Goal: Find specific page/section: Find specific page/section

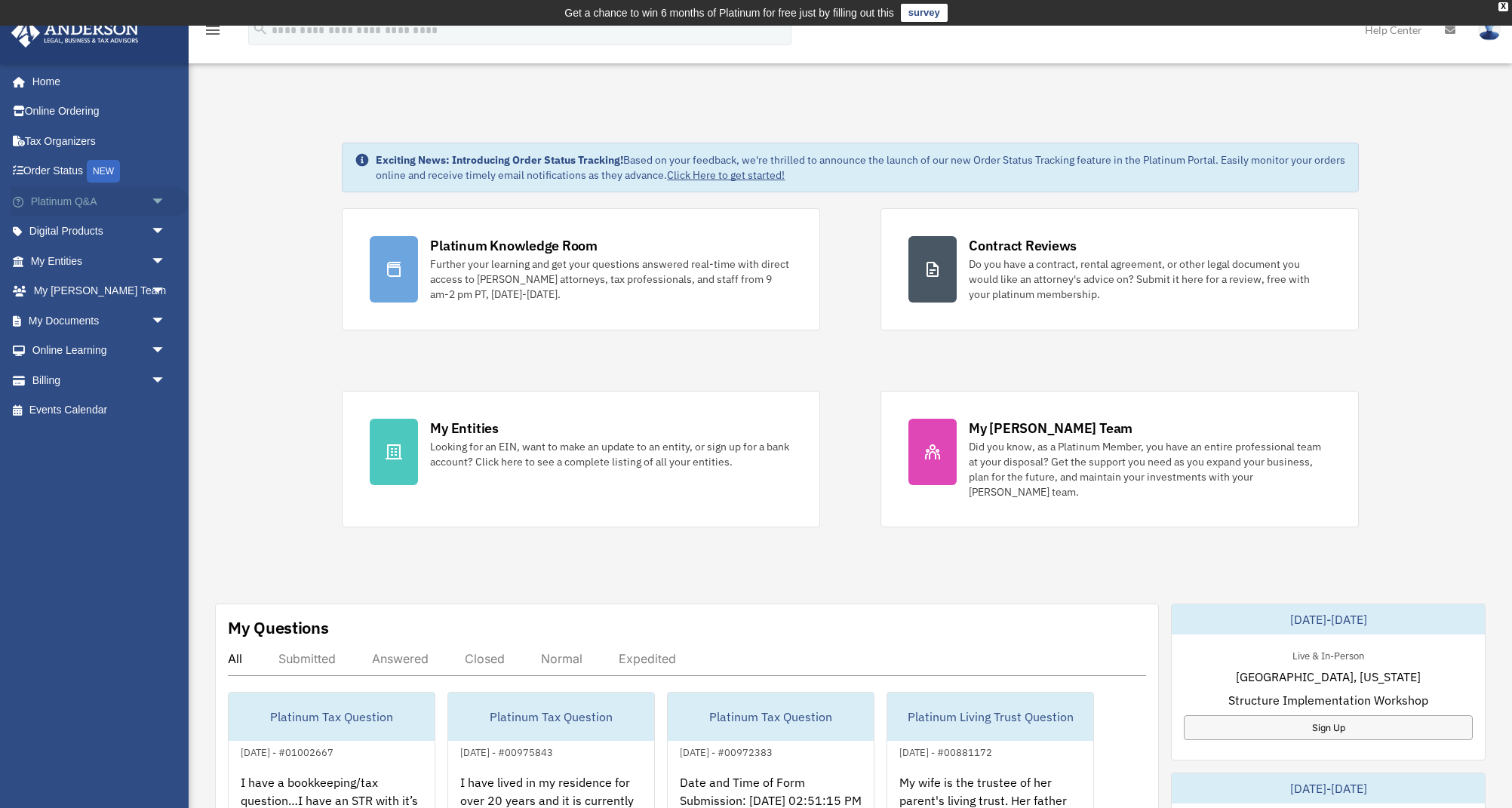
click at [162, 199] on span "arrow_drop_down" at bounding box center [166, 202] width 30 height 30
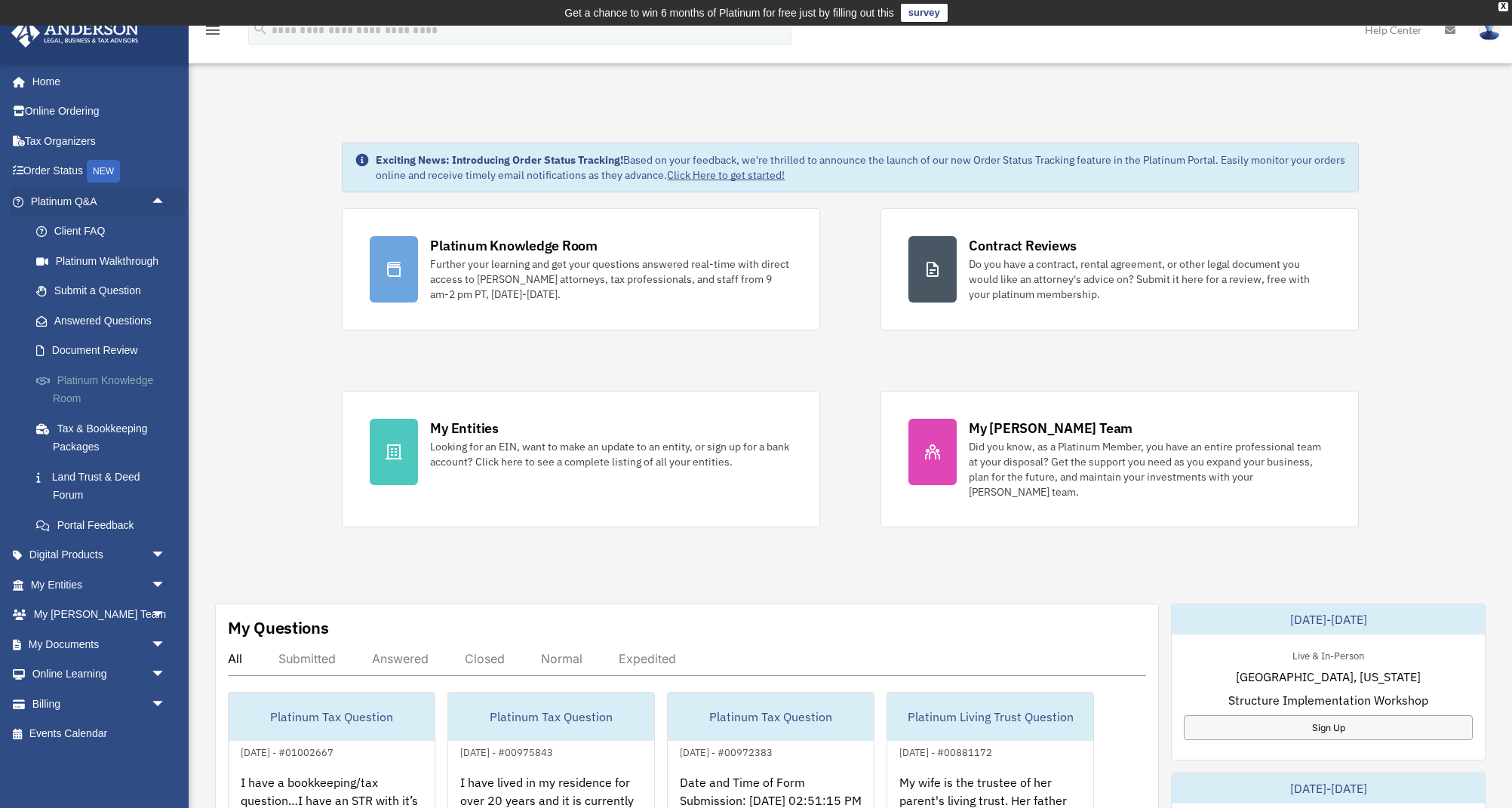
click at [78, 376] on link "Platinum Knowledge Room" at bounding box center [105, 389] width 168 height 49
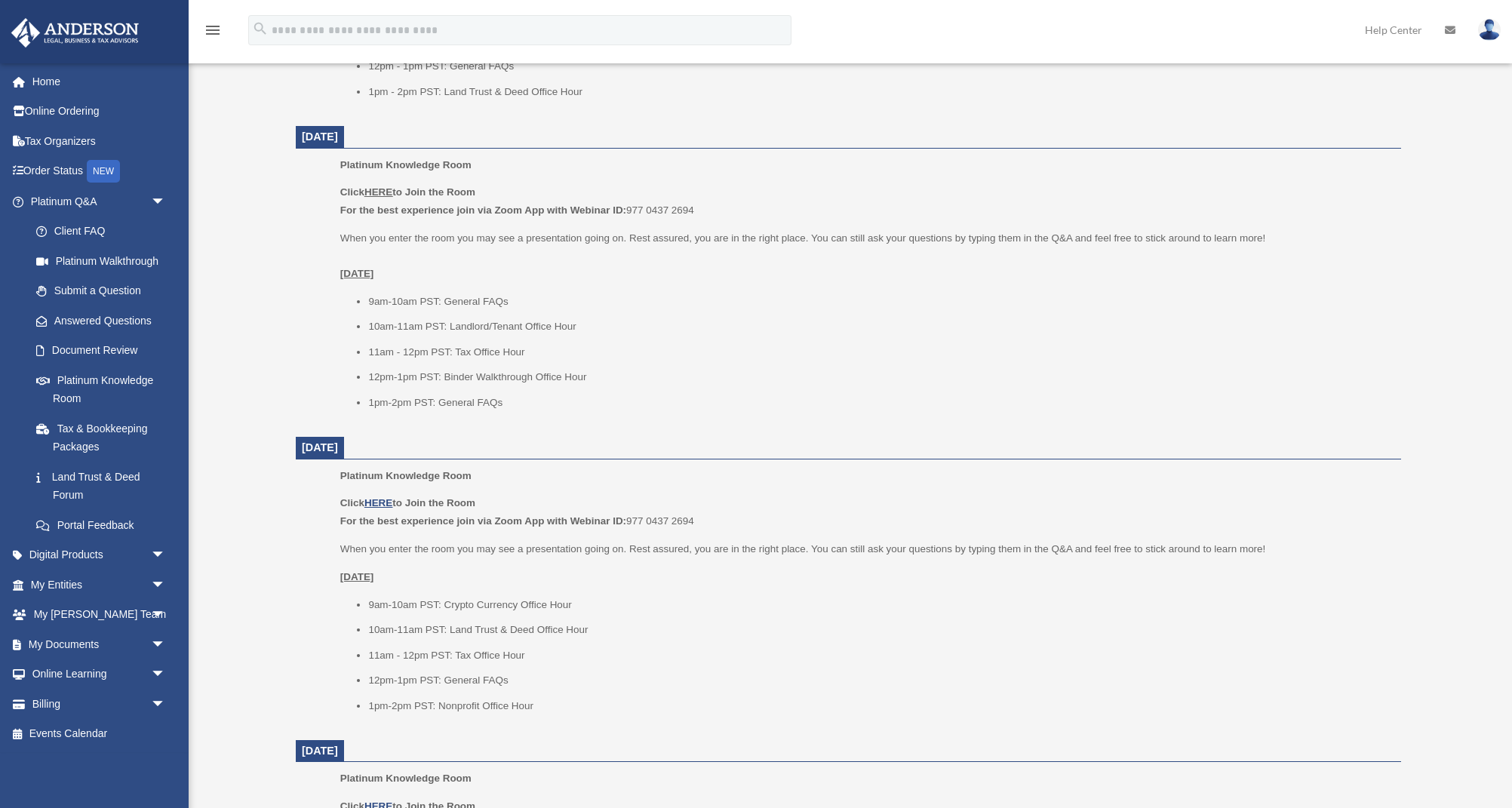
scroll to position [787, 0]
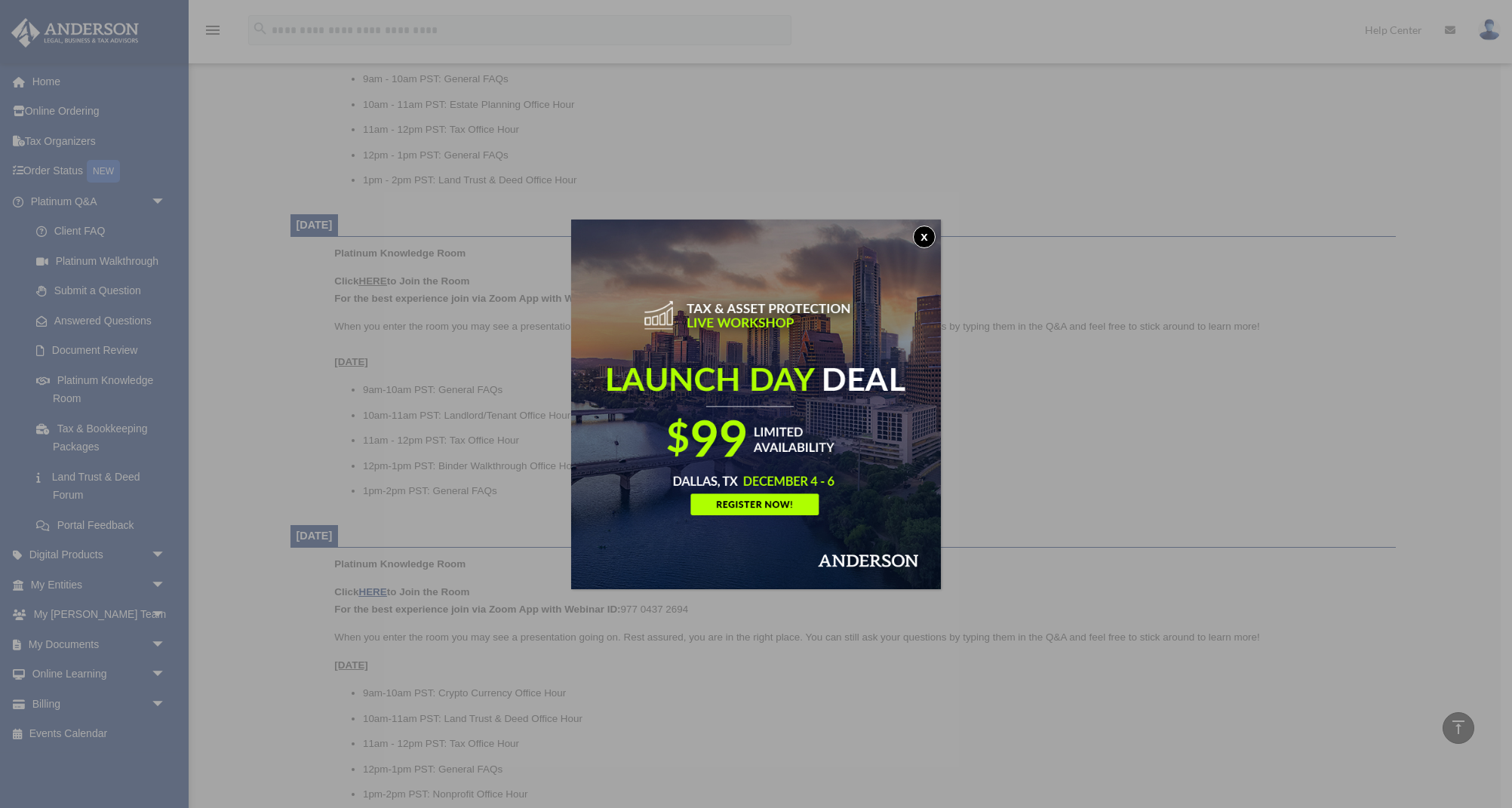
click at [925, 237] on button "x" at bounding box center [924, 237] width 23 height 23
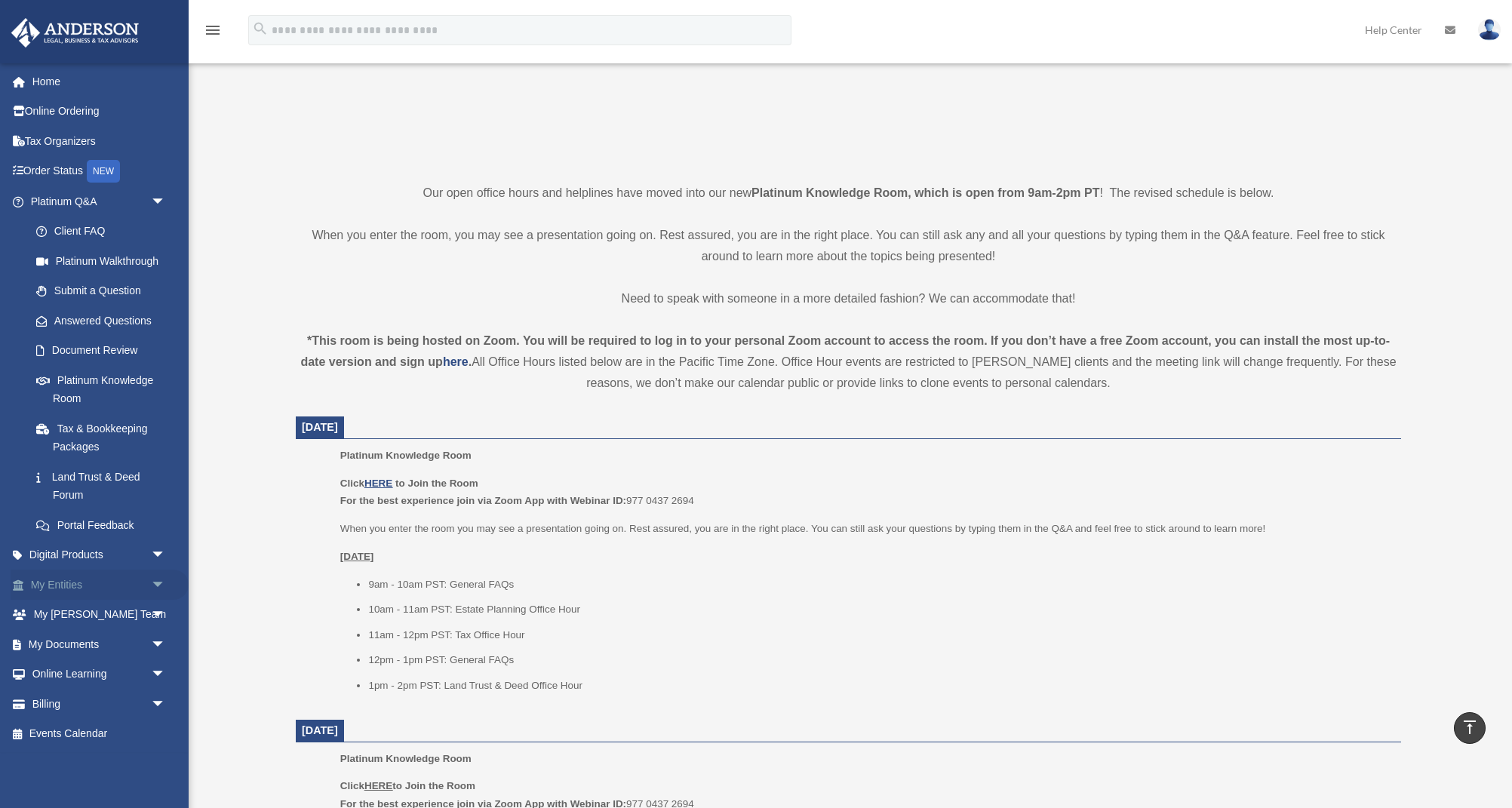
scroll to position [350, 0]
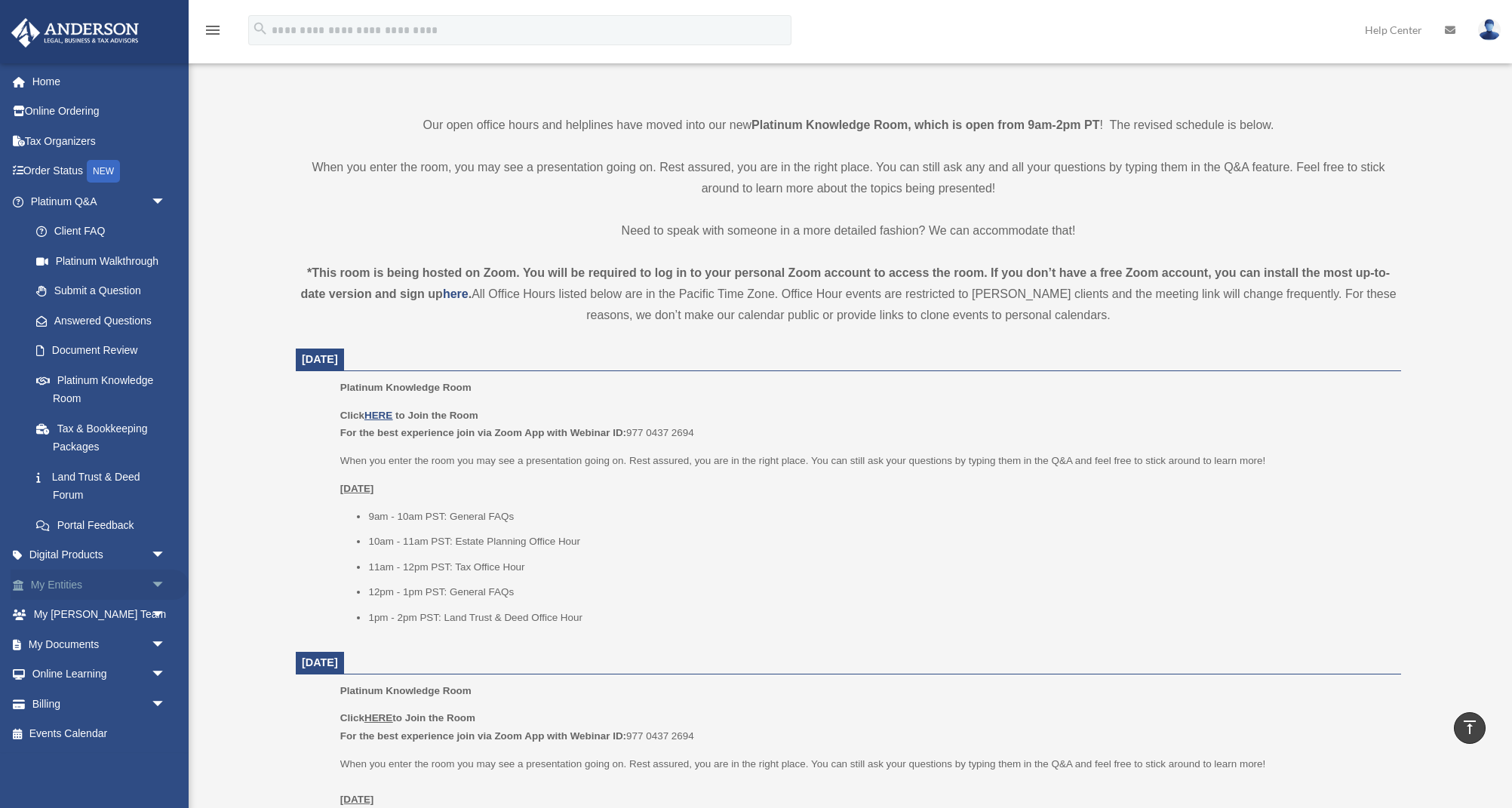
click at [157, 573] on span "arrow_drop_down" at bounding box center [166, 585] width 30 height 30
click at [72, 608] on link "Overview" at bounding box center [105, 615] width 168 height 30
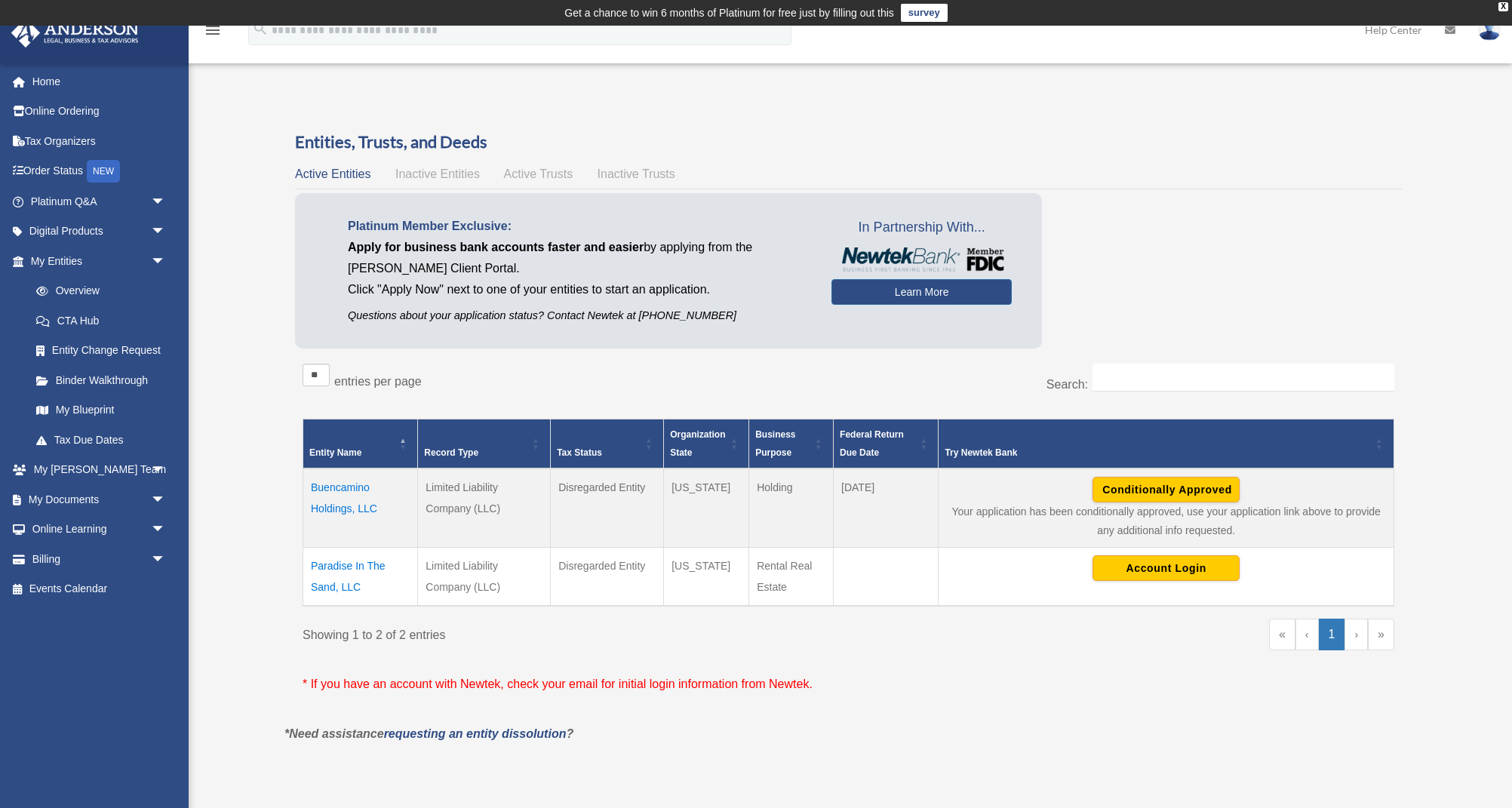
click at [537, 172] on span "Active Trusts" at bounding box center [538, 173] width 70 height 12
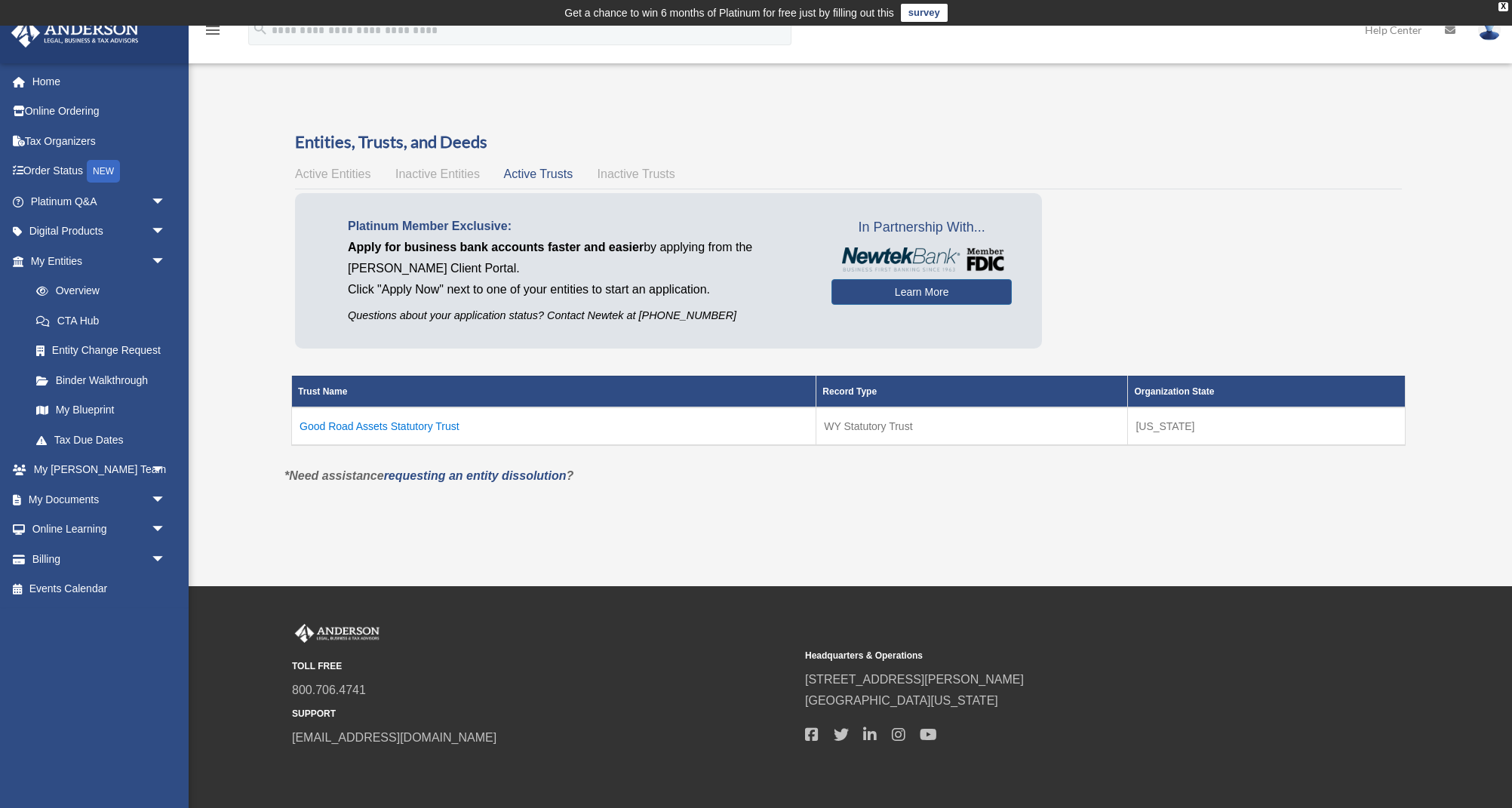
click at [393, 423] on td "Good Road Assets Statutory Trust" at bounding box center [554, 427] width 524 height 38
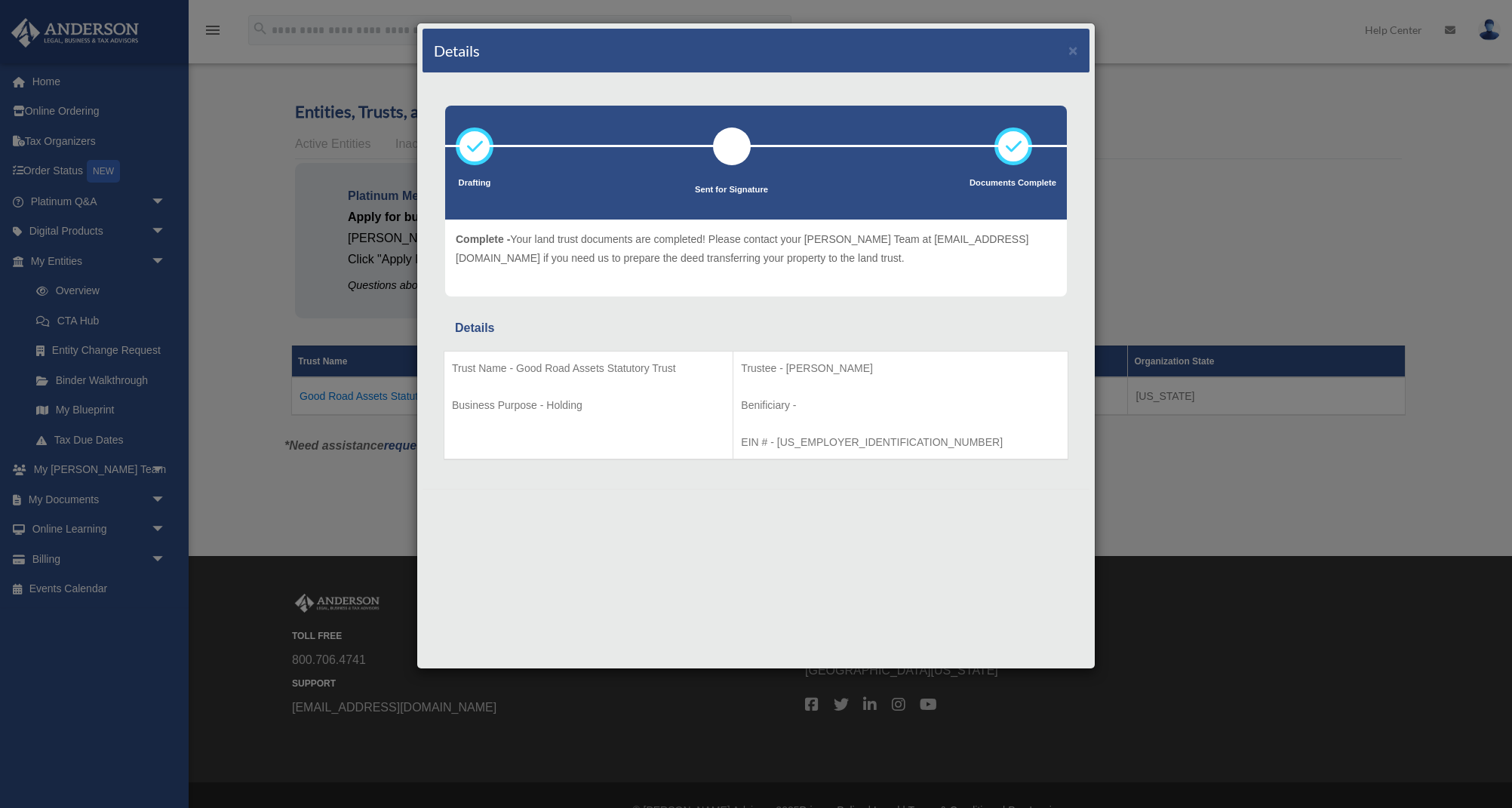
scroll to position [30, 0]
